Goal: Communication & Community: Answer question/provide support

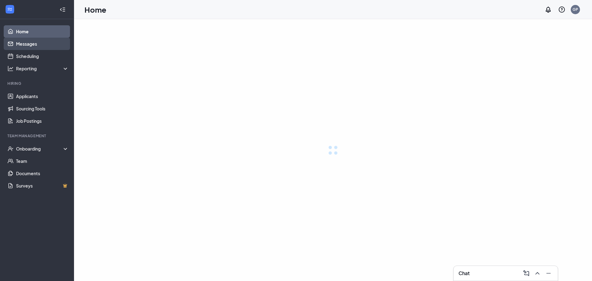
click at [27, 48] on link "Messages" at bounding box center [42, 44] width 53 height 12
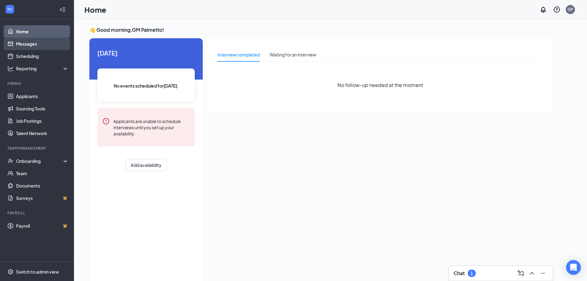
click at [43, 41] on link "Messages" at bounding box center [42, 44] width 53 height 12
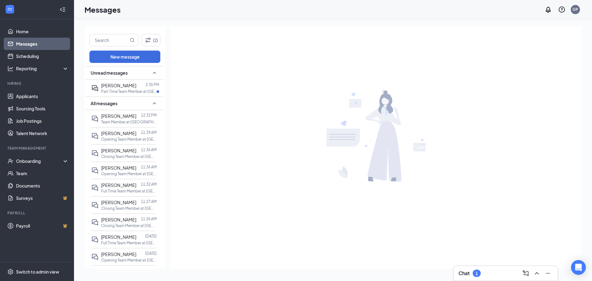
click at [127, 104] on div "All messages" at bounding box center [124, 103] width 77 height 14
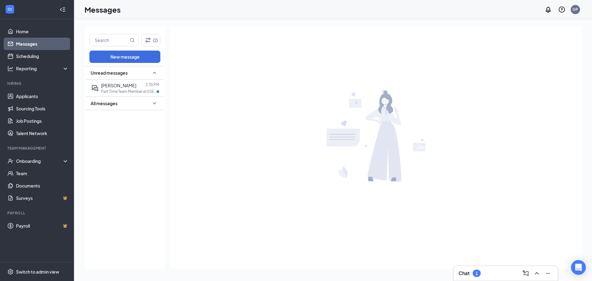
click at [127, 104] on div "All messages" at bounding box center [124, 103] width 77 height 14
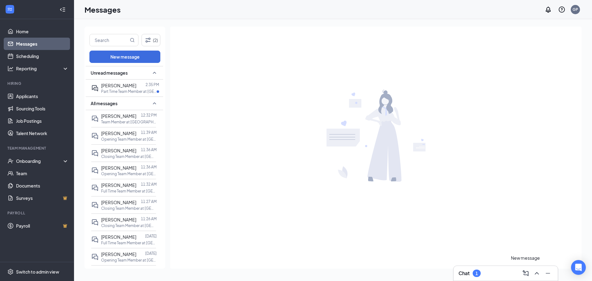
click at [537, 271] on icon "ChevronUp" at bounding box center [536, 272] width 7 height 7
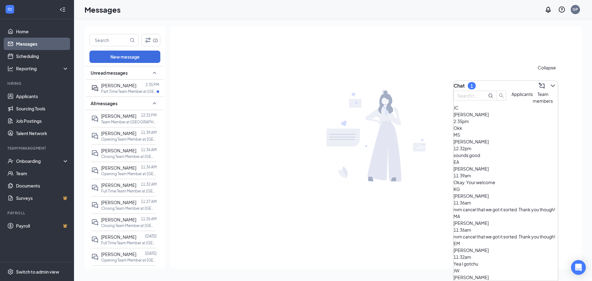
click at [549, 84] on icon "ChevronDown" at bounding box center [552, 85] width 7 height 7
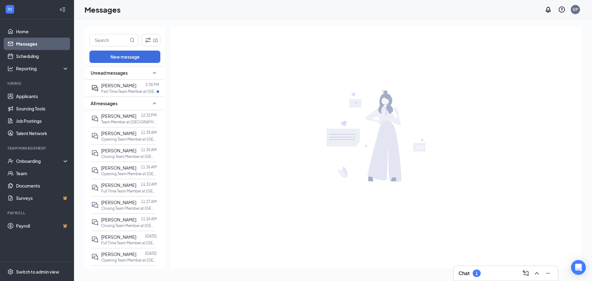
click at [403, 100] on img at bounding box center [375, 135] width 99 height 92
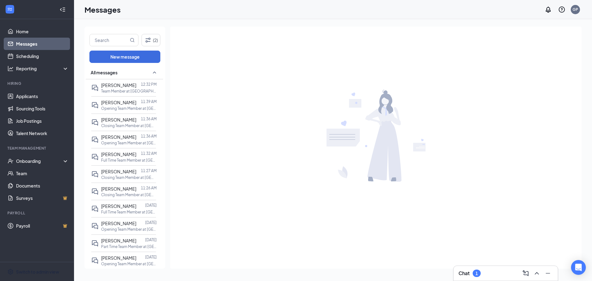
drag, startPoint x: 6, startPoint y: 263, endPoint x: 15, endPoint y: 252, distance: 14.4
click at [498, 273] on div "Chat 1" at bounding box center [505, 273] width 94 height 10
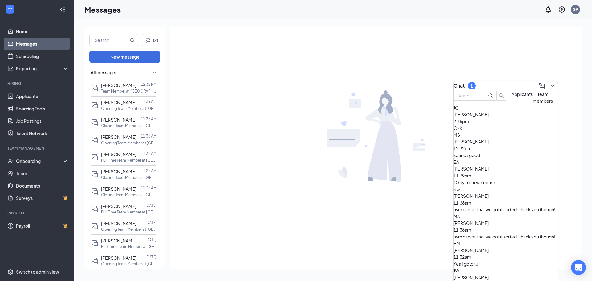
click at [493, 179] on div "Okay. Your welcome" at bounding box center [505, 182] width 104 height 7
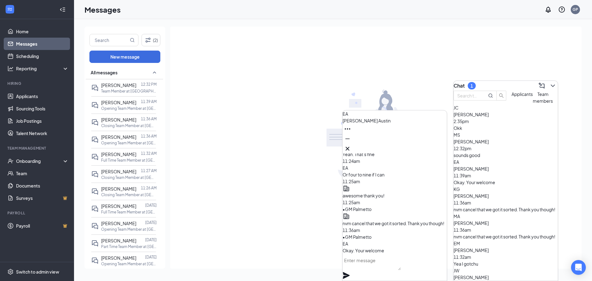
scroll to position [0, 0]
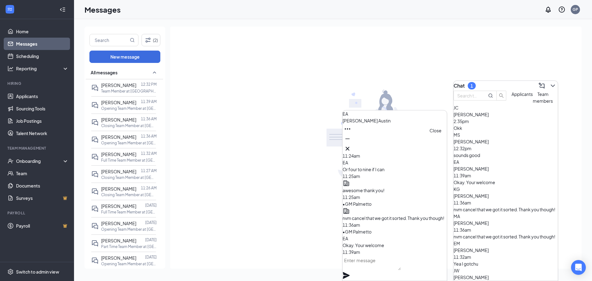
click at [351, 146] on icon "Cross" at bounding box center [347, 148] width 7 height 7
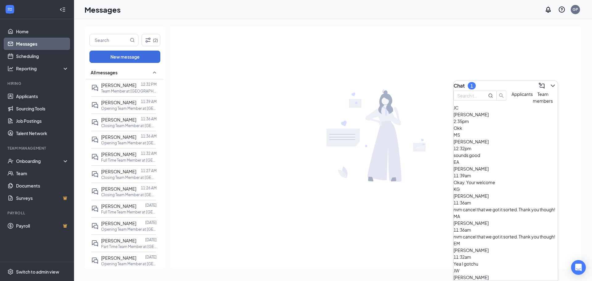
click at [520, 219] on div "Maria Alvarez 11:36am" at bounding box center [505, 226] width 104 height 14
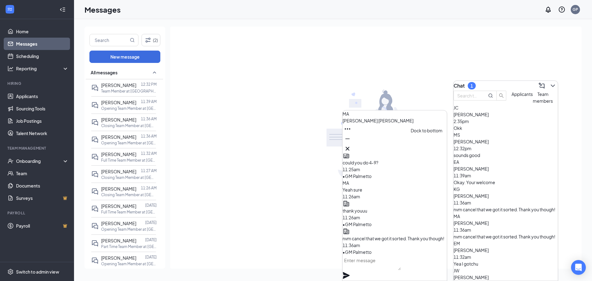
click at [441, 150] on div at bounding box center [394, 149] width 104 height 10
click at [351, 145] on icon "Cross" at bounding box center [347, 148] width 7 height 7
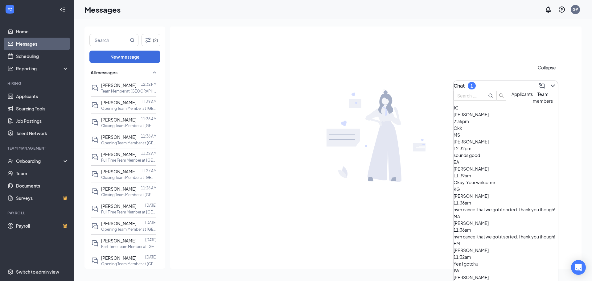
click at [549, 82] on icon "ChevronDown" at bounding box center [552, 85] width 7 height 7
